Goal: Navigation & Orientation: Find specific page/section

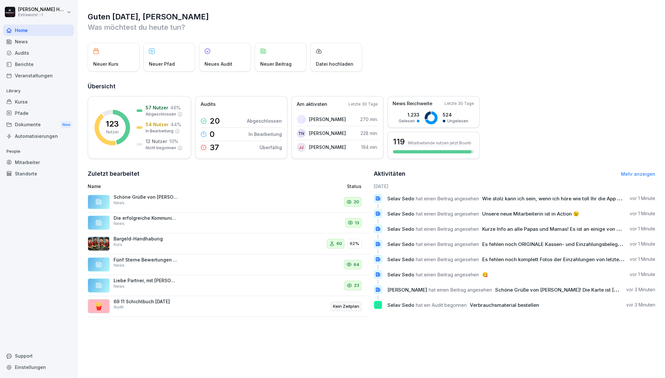
click at [19, 104] on div "Kurse" at bounding box center [38, 101] width 71 height 11
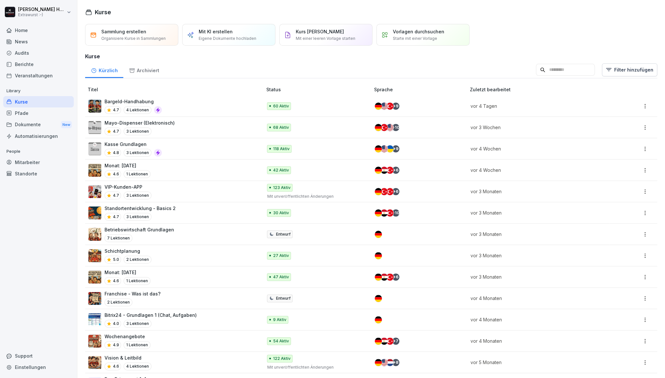
click at [27, 64] on div "Berichte" at bounding box center [38, 64] width 71 height 11
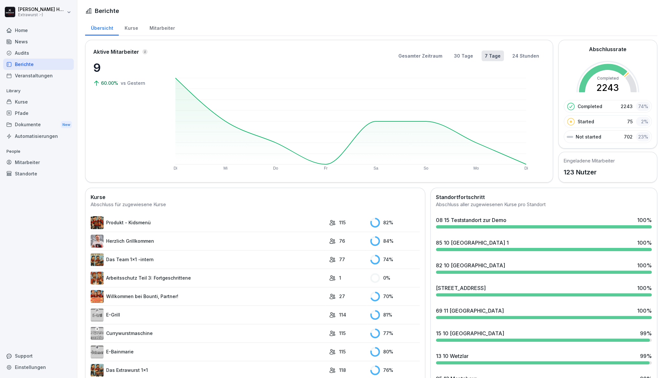
click at [22, 41] on div "News" at bounding box center [38, 41] width 71 height 11
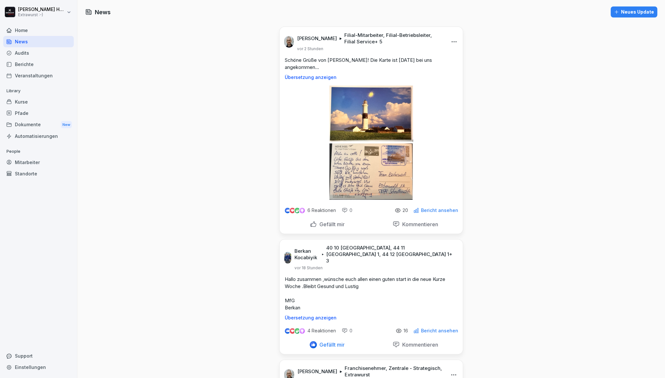
click at [30, 55] on div "Audits" at bounding box center [38, 52] width 71 height 11
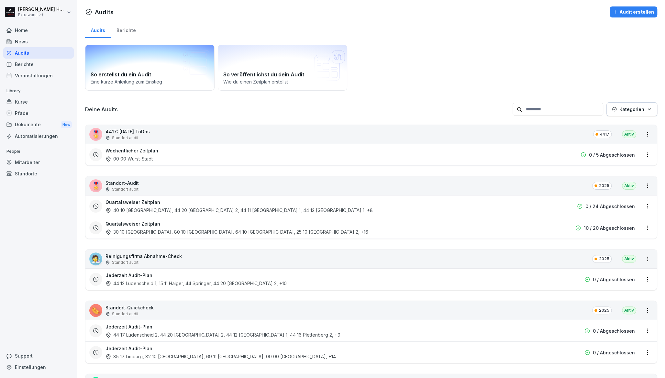
click at [135, 63] on div "So erstellst du ein Audit Eine kurze Anleitung zum Einstieg" at bounding box center [149, 68] width 129 height 46
click at [26, 30] on div "Home" at bounding box center [38, 30] width 71 height 11
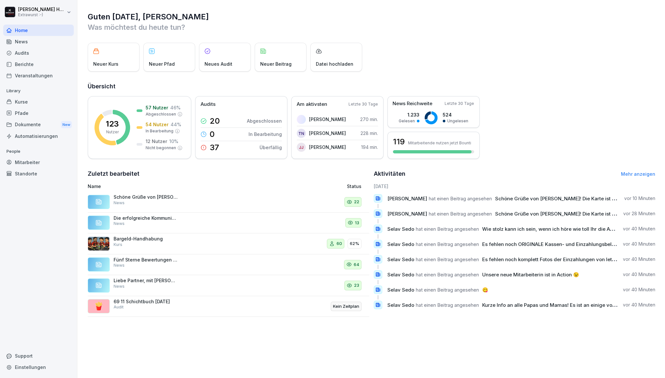
click at [21, 44] on div "News" at bounding box center [38, 41] width 71 height 11
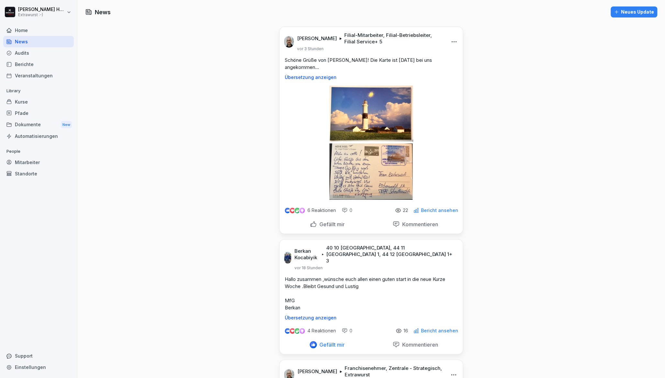
click at [383, 124] on img at bounding box center [371, 142] width 84 height 115
click at [14, 27] on div "Home" at bounding box center [38, 30] width 71 height 11
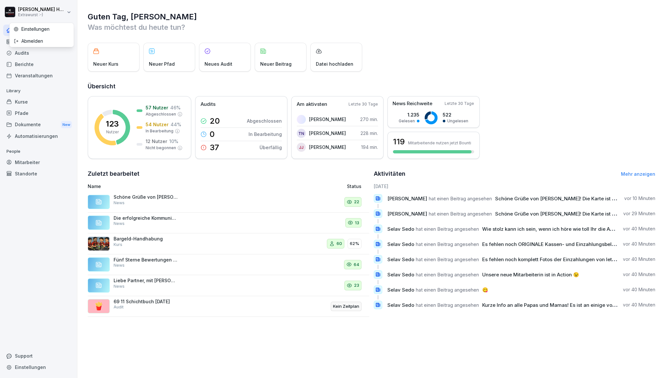
click at [24, 8] on html "[PERSON_NAME] Extrawurst :-) Home News Audits Berichte Veranstaltungen Library …" at bounding box center [332, 189] width 665 height 378
